Goal: Task Accomplishment & Management: Complete application form

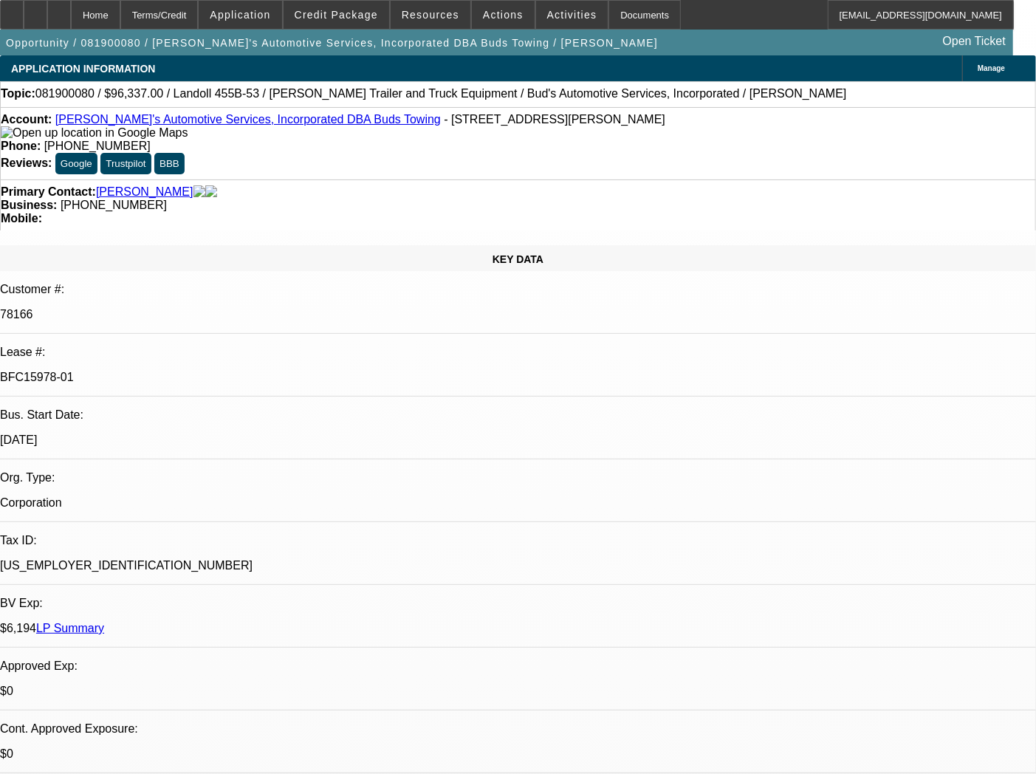
select select "0"
select select "0.1"
select select "4"
select select "0"
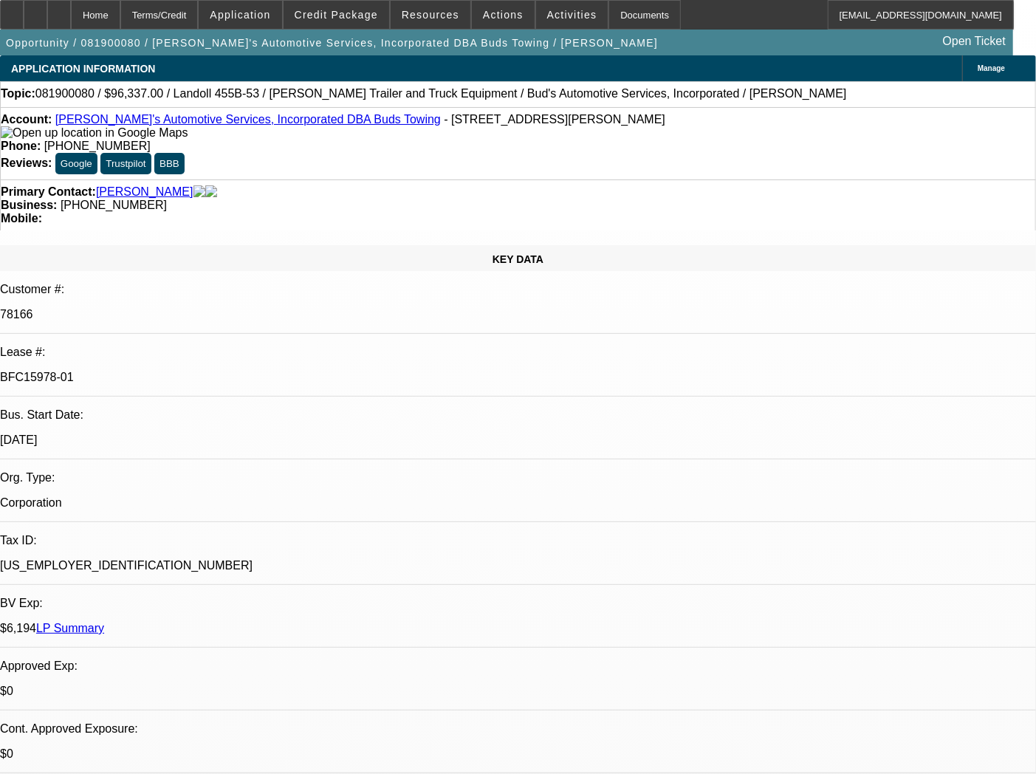
select select "0"
select select "0.1"
select select "4"
select select "0"
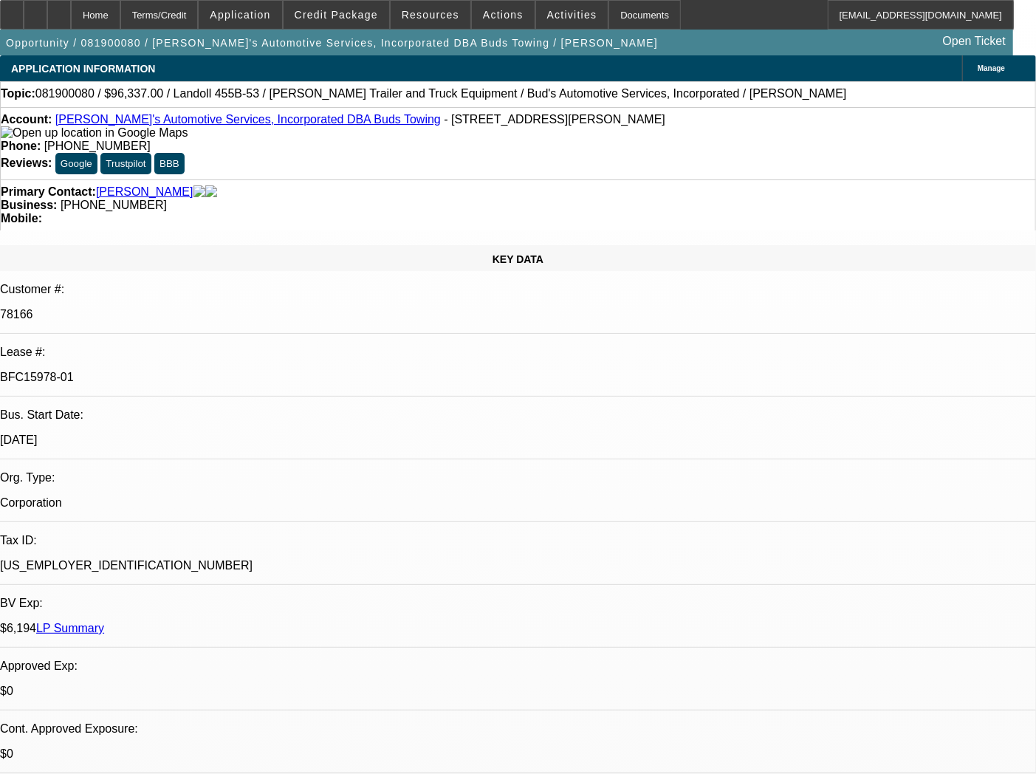
select select "0.1"
select select "4"
